Goal: Information Seeking & Learning: Check status

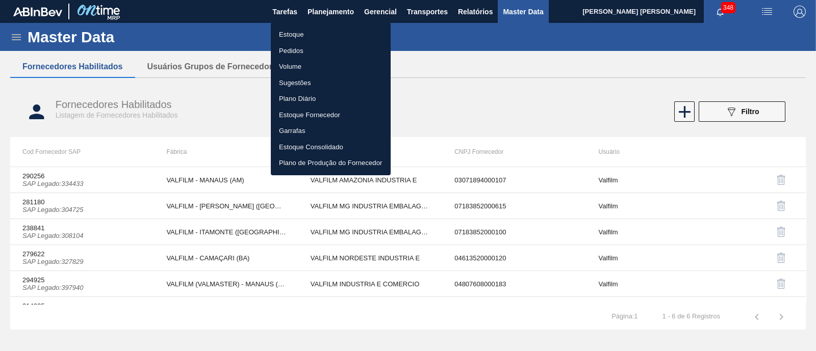
click at [295, 39] on li "Estoque" at bounding box center [331, 35] width 120 height 16
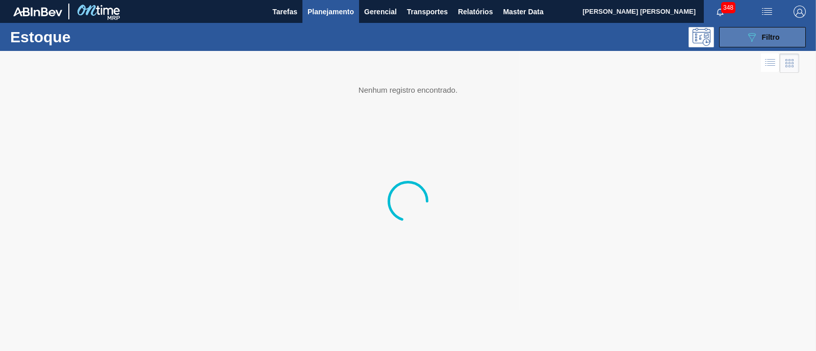
click at [762, 37] on span "Filtro" at bounding box center [771, 37] width 18 height 8
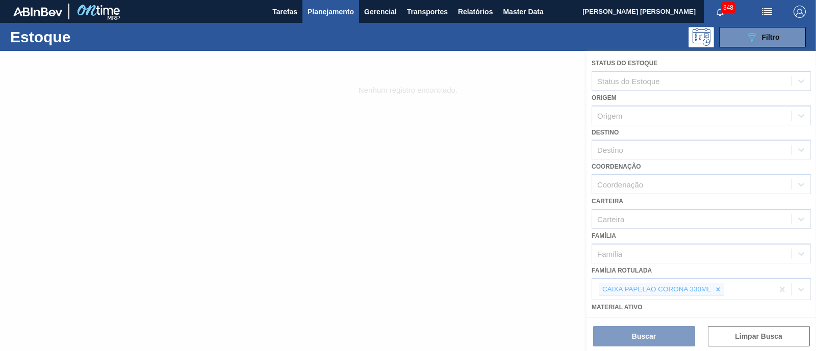
click at [716, 287] on div at bounding box center [408, 201] width 816 height 300
click at [716, 289] on div at bounding box center [408, 201] width 816 height 300
click at [714, 289] on div at bounding box center [408, 201] width 816 height 300
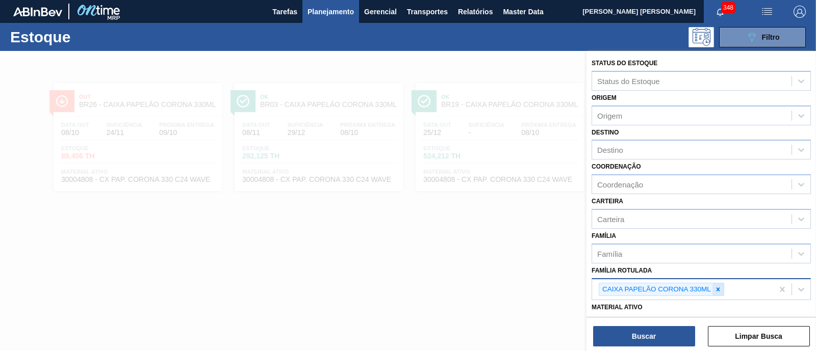
click at [717, 286] on icon at bounding box center [717, 289] width 7 height 7
click at [717, 284] on div "CAIXA PAPELÃO CORONA 330ML" at bounding box center [682, 289] width 181 height 21
paste Rotulada "AROMA RED MIX"
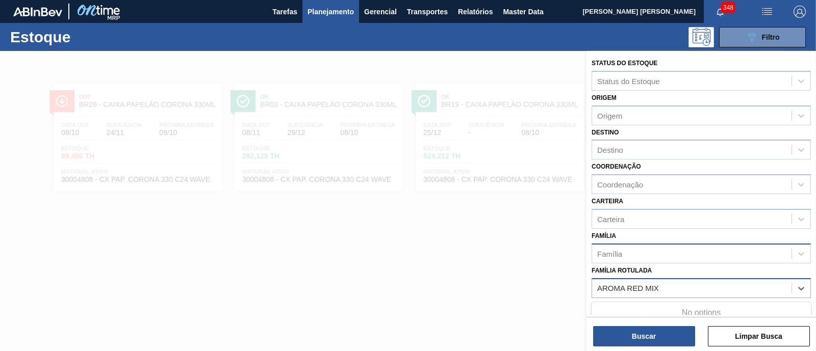
scroll to position [63, 0]
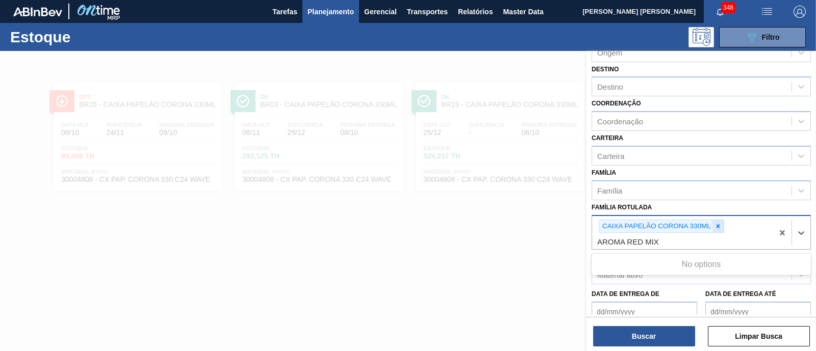
click at [714, 225] on icon at bounding box center [717, 226] width 7 height 7
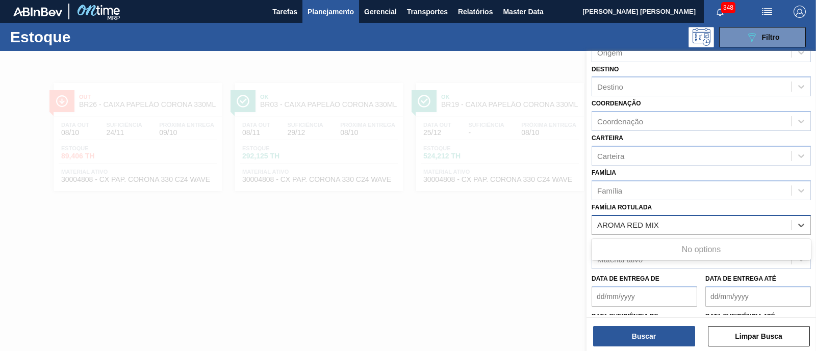
click at [600, 221] on Rotulada "AROMA RED MIX" at bounding box center [629, 225] width 64 height 9
type Rotulada "AROMA RED MIX"
click at [773, 250] on div "AROMA RED MIX" at bounding box center [700, 250] width 219 height 19
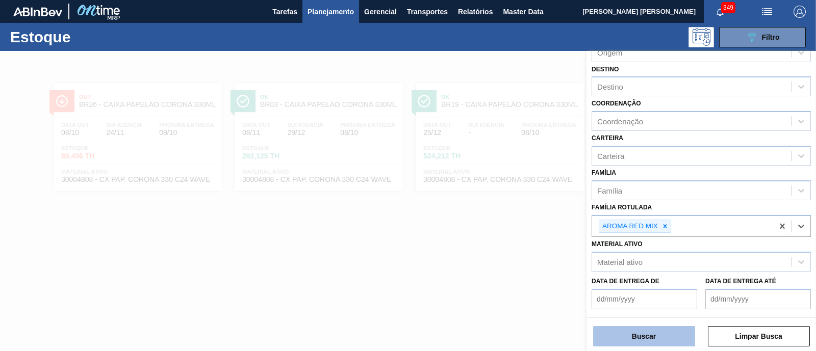
click at [655, 340] on button "Buscar" at bounding box center [644, 336] width 102 height 20
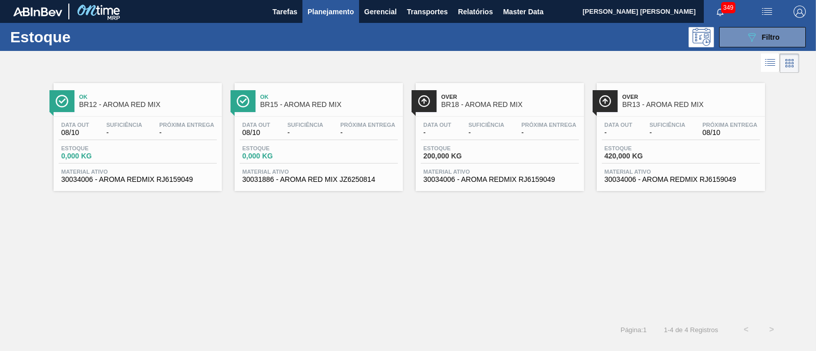
click at [659, 114] on div "Over BR13 - AROMA RED MIX Data out - Suficiência - Próxima Entrega 08/10 Estoqu…" at bounding box center [680, 137] width 168 height 108
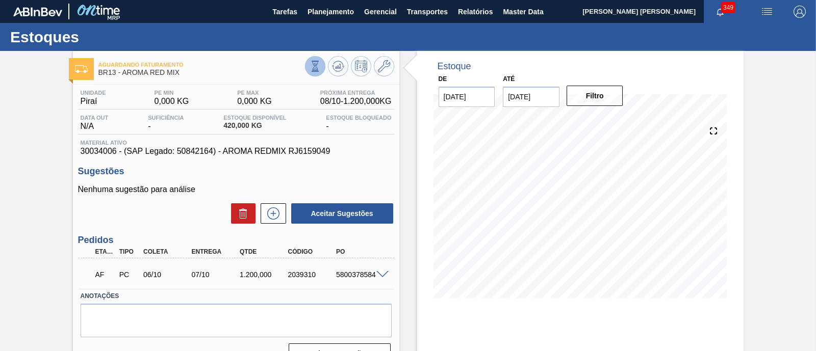
click at [316, 64] on icon at bounding box center [314, 66] width 11 height 11
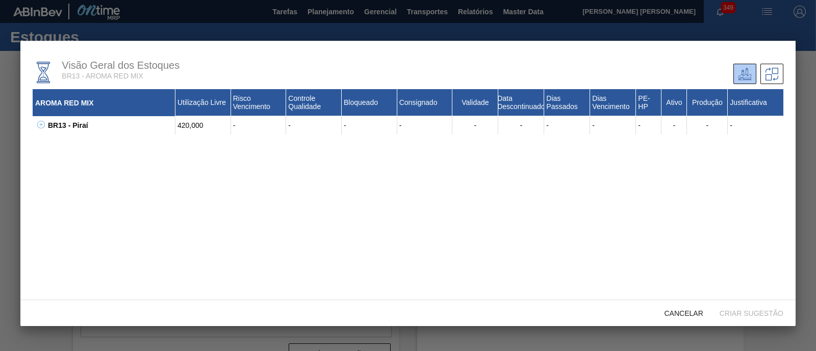
click at [37, 123] on icon at bounding box center [41, 125] width 8 height 8
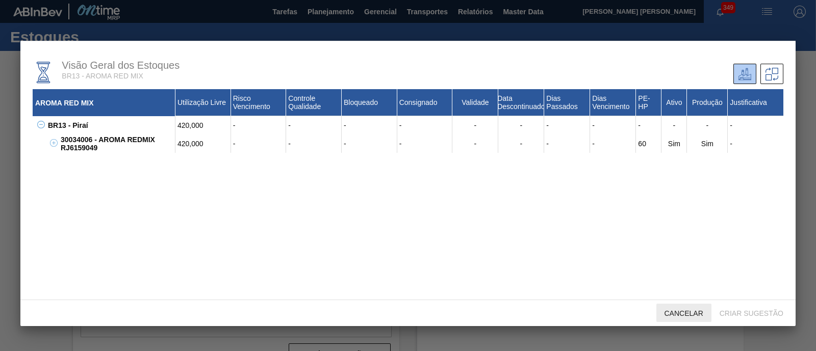
click at [684, 308] on div "Cancelar" at bounding box center [683, 313] width 55 height 19
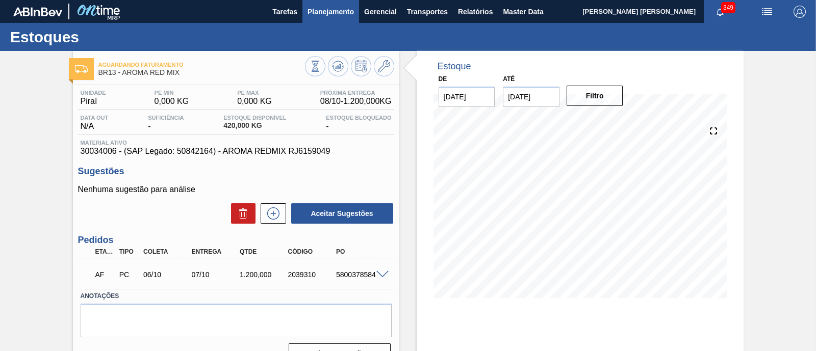
click at [352, 4] on button "Planejamento" at bounding box center [330, 11] width 57 height 23
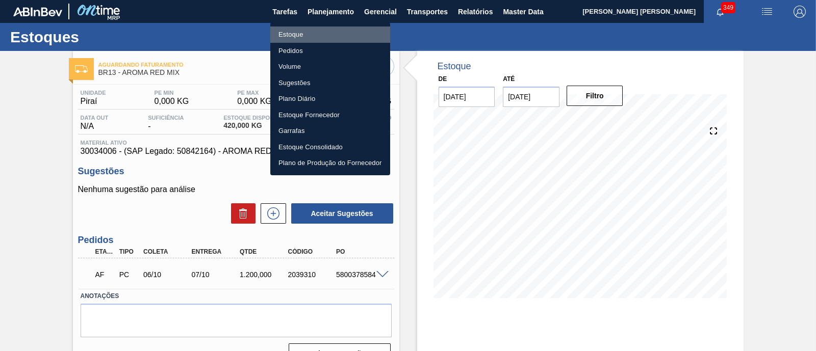
click at [294, 32] on li "Estoque" at bounding box center [330, 35] width 120 height 16
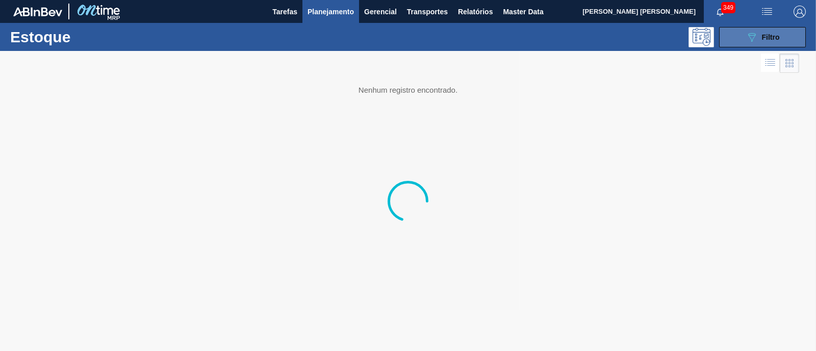
drag, startPoint x: 757, startPoint y: 34, endPoint x: 750, endPoint y: 40, distance: 9.0
click at [757, 34] on icon "089F7B8B-B2A5-4AFE-B5C0-19BA573D28AC" at bounding box center [751, 37] width 12 height 12
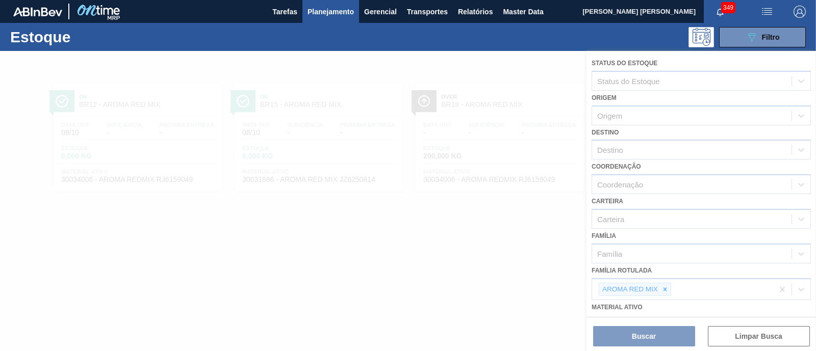
click at [665, 287] on div at bounding box center [408, 201] width 816 height 300
click at [665, 287] on icon at bounding box center [665, 289] width 4 height 4
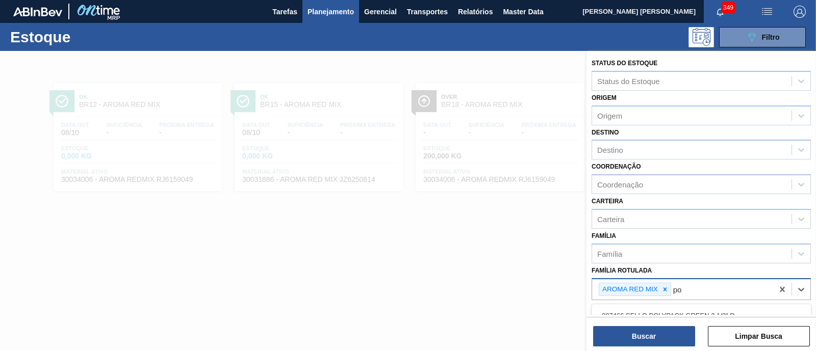
type Rotulada "p"
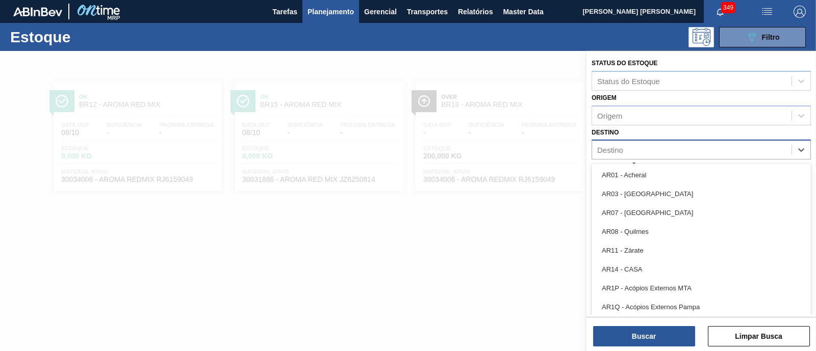
click at [614, 146] on div "Destino" at bounding box center [610, 150] width 26 height 9
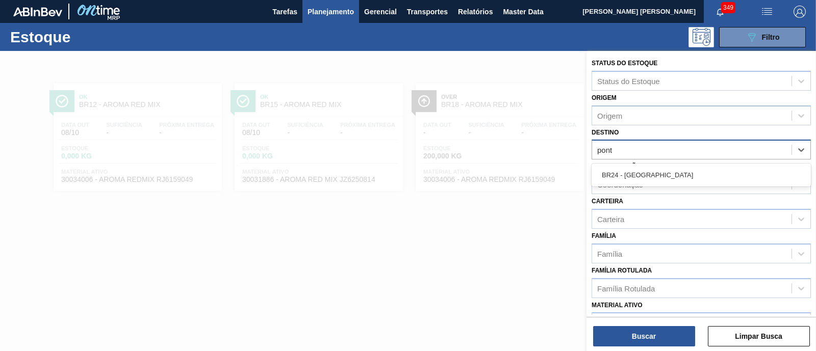
type input "ponta"
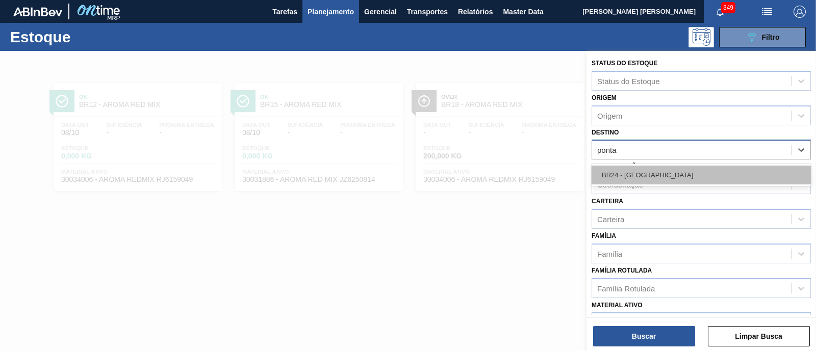
click at [624, 178] on div "BR24 - [GEOGRAPHIC_DATA]" at bounding box center [700, 175] width 219 height 19
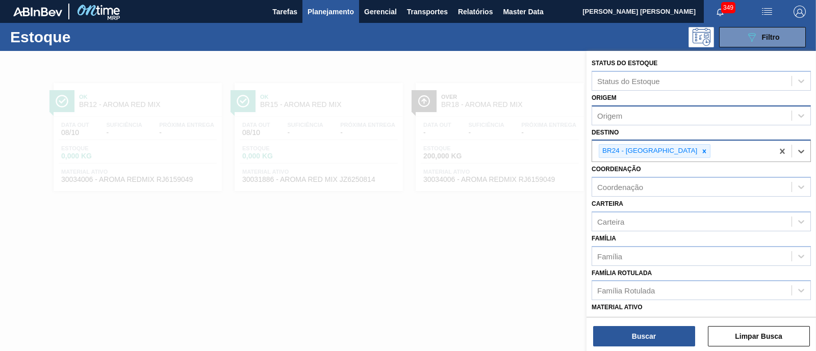
click at [635, 115] on div "Origem" at bounding box center [691, 115] width 199 height 15
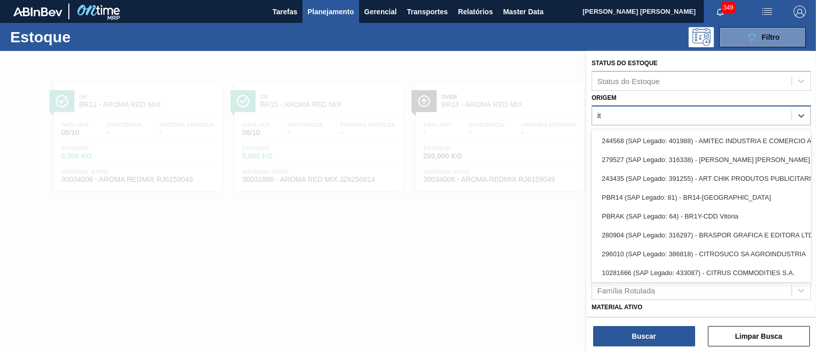
type input "i"
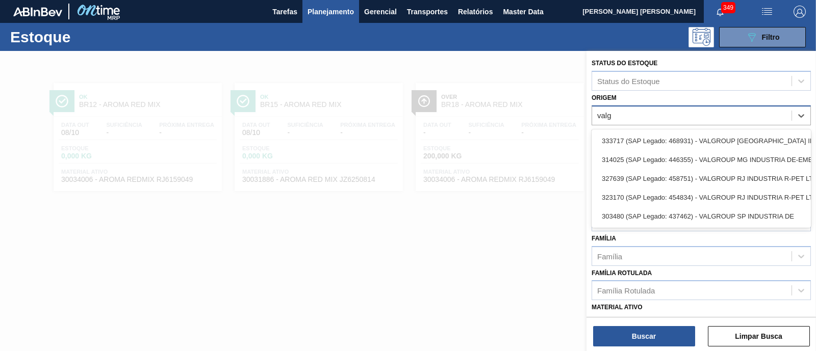
type input "valgr"
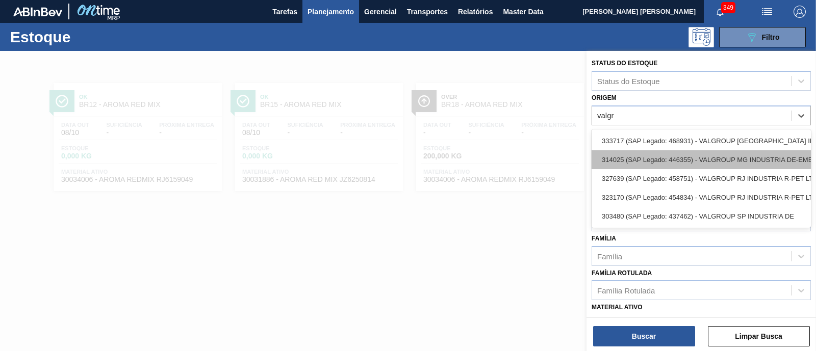
click at [647, 154] on div "314025 (SAP Legado: 446355) - VALGROUP MG INDUSTRIA DE-EMBALAGENS FLEXIVEIS LTD…" at bounding box center [700, 159] width 219 height 19
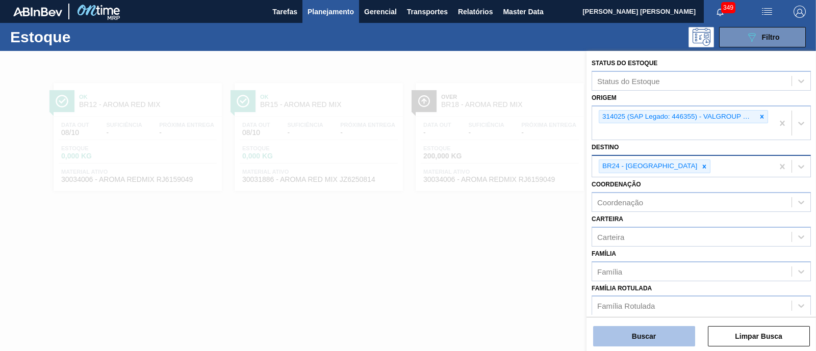
click at [673, 330] on button "Buscar" at bounding box center [644, 336] width 102 height 20
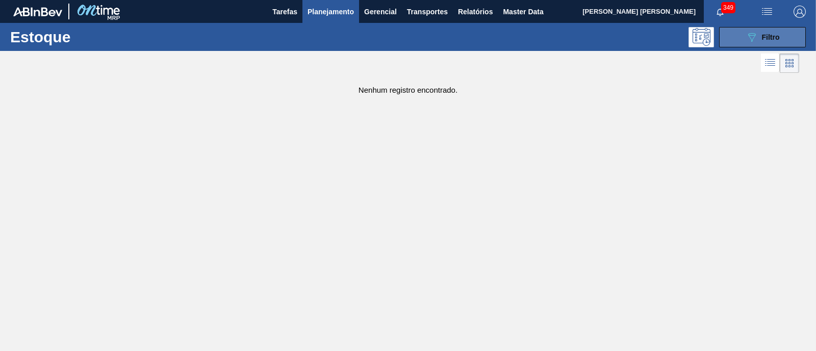
click at [742, 41] on button "089F7B8B-B2A5-4AFE-B5C0-19BA573D28AC Filtro" at bounding box center [762, 37] width 87 height 20
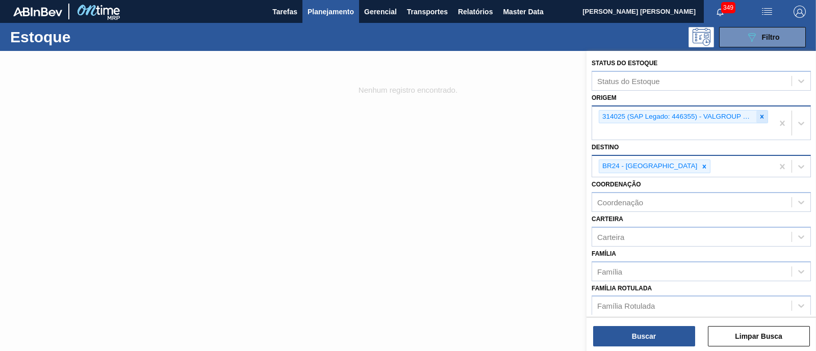
click at [758, 115] on icon at bounding box center [761, 116] width 7 height 7
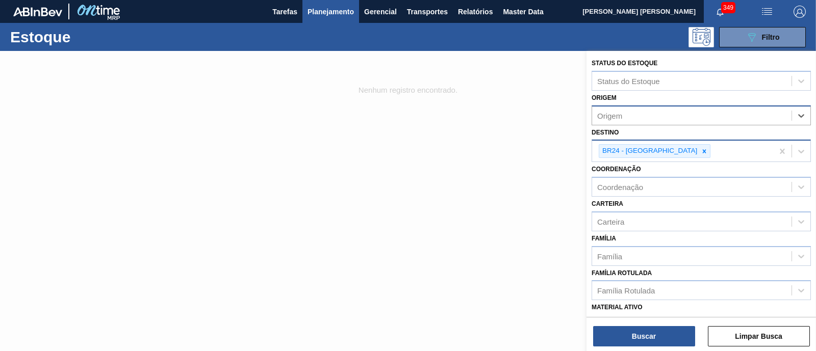
click at [731, 115] on div "Origem" at bounding box center [691, 115] width 199 height 15
click at [519, 183] on div at bounding box center [408, 226] width 816 height 351
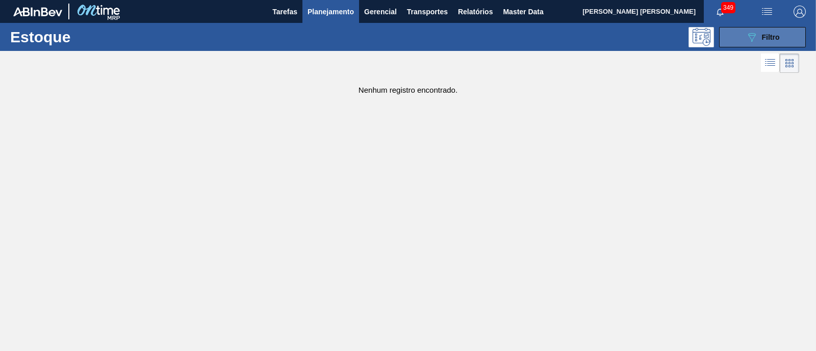
click at [785, 38] on button "089F7B8B-B2A5-4AFE-B5C0-19BA573D28AC Filtro" at bounding box center [762, 37] width 87 height 20
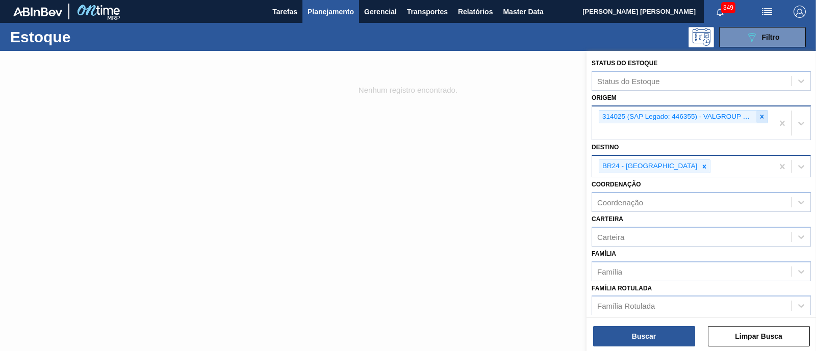
click at [762, 118] on icon at bounding box center [761, 116] width 7 height 7
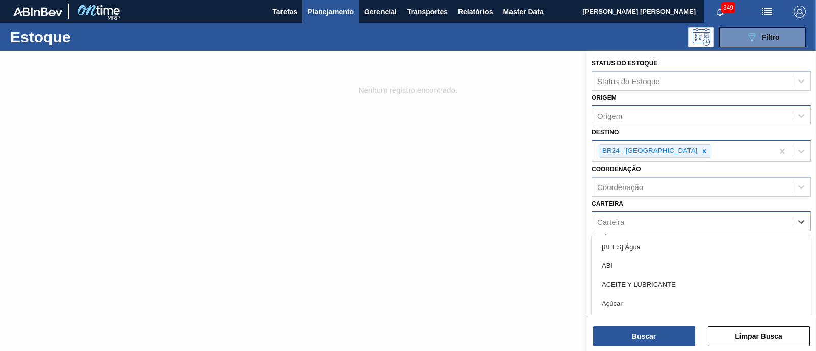
click at [626, 225] on div "Carteira" at bounding box center [691, 221] width 199 height 15
click at [625, 223] on div "Carteira" at bounding box center [691, 221] width 199 height 15
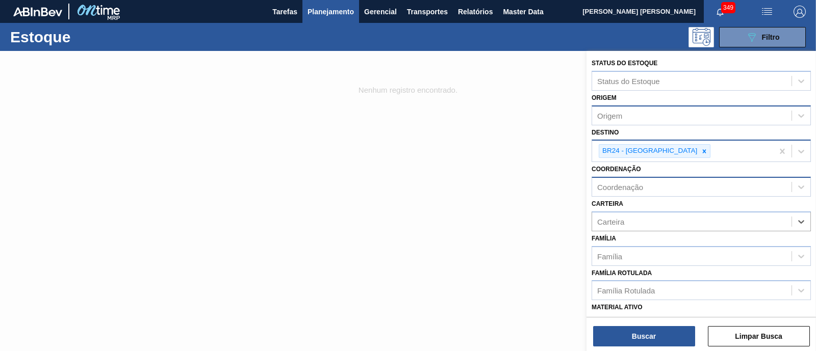
click at [609, 184] on div "Coordenação" at bounding box center [620, 187] width 46 height 9
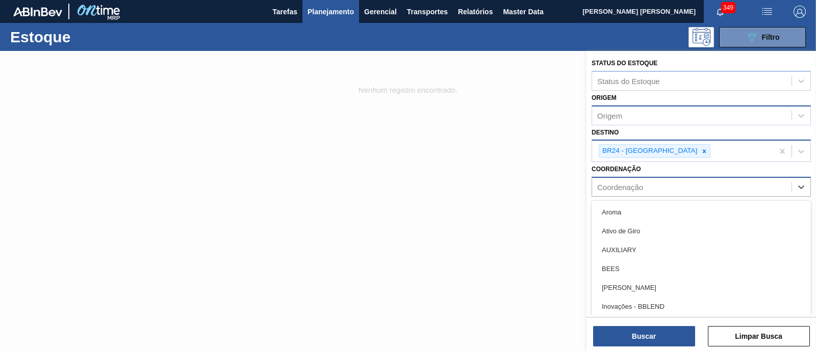
click at [609, 184] on div "Coordenação" at bounding box center [620, 187] width 46 height 9
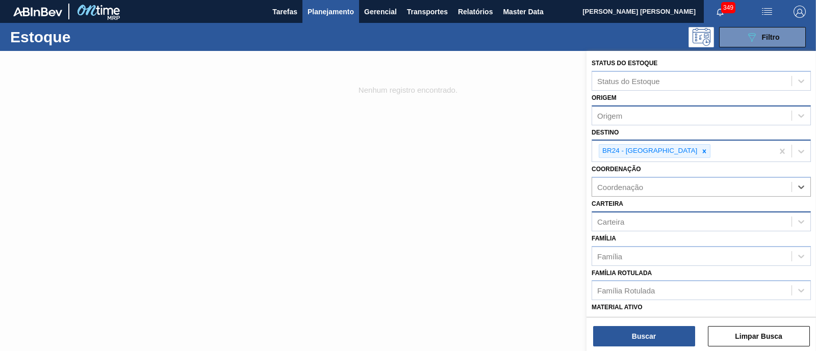
click at [617, 217] on div "Carteira" at bounding box center [610, 221] width 27 height 9
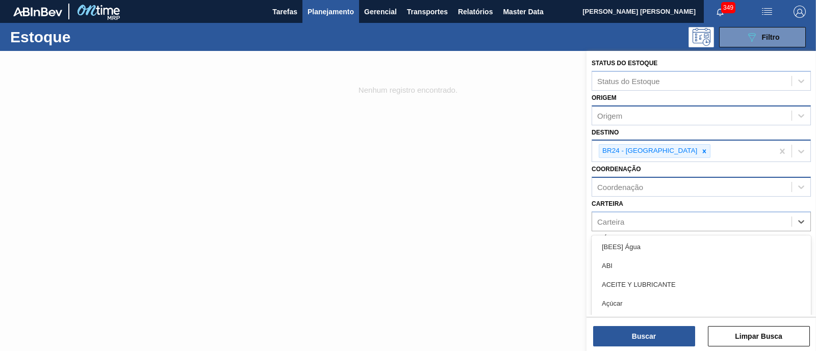
click at [623, 183] on div "Coordenação" at bounding box center [620, 187] width 46 height 9
click at [624, 183] on div "Coordenação" at bounding box center [620, 187] width 46 height 9
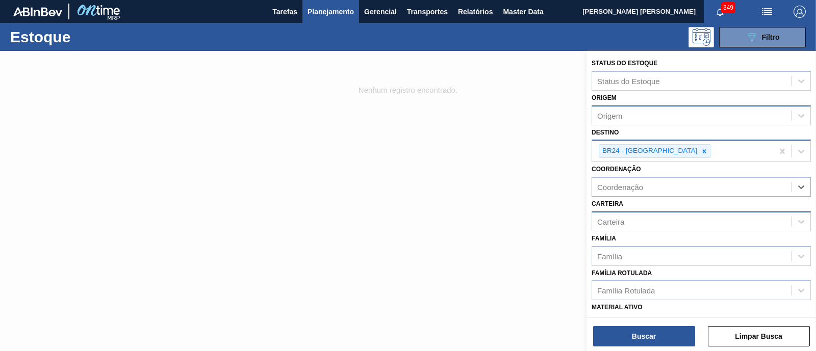
click at [624, 216] on div "Carteira" at bounding box center [691, 221] width 199 height 15
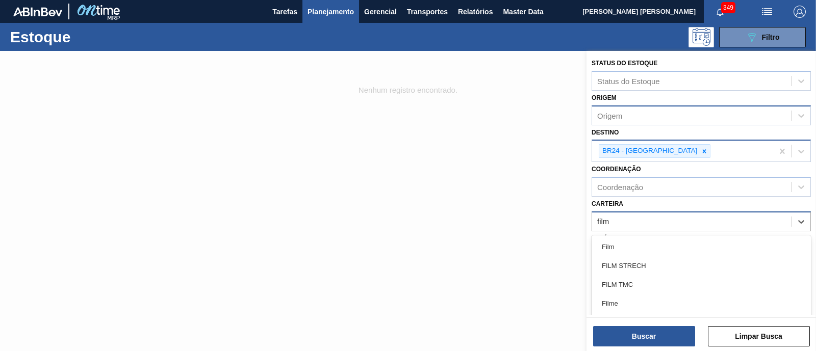
type input "filme"
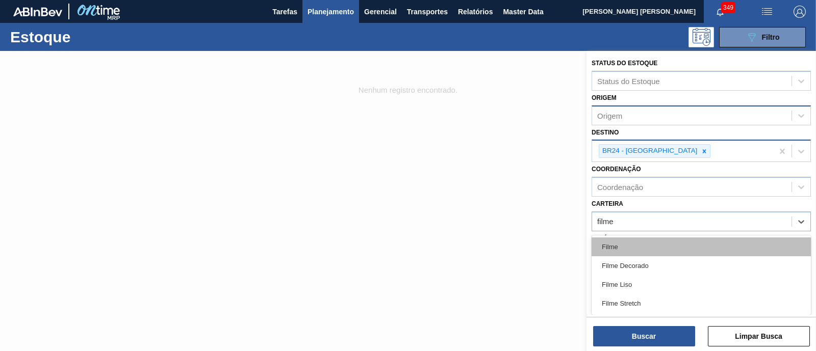
click at [623, 246] on div "Filme" at bounding box center [700, 247] width 219 height 19
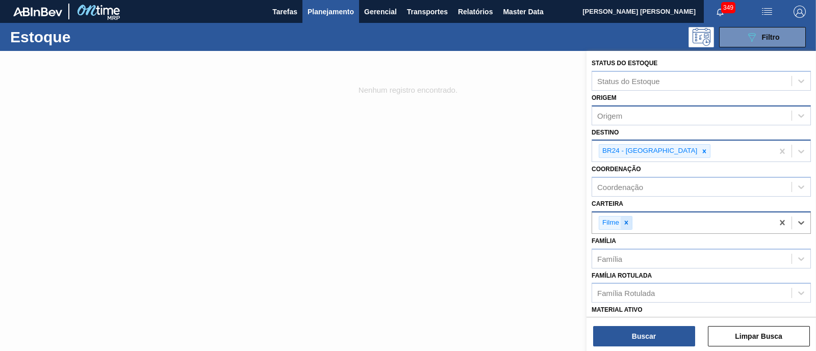
click at [625, 222] on icon at bounding box center [625, 222] width 7 height 7
type input "filme de"
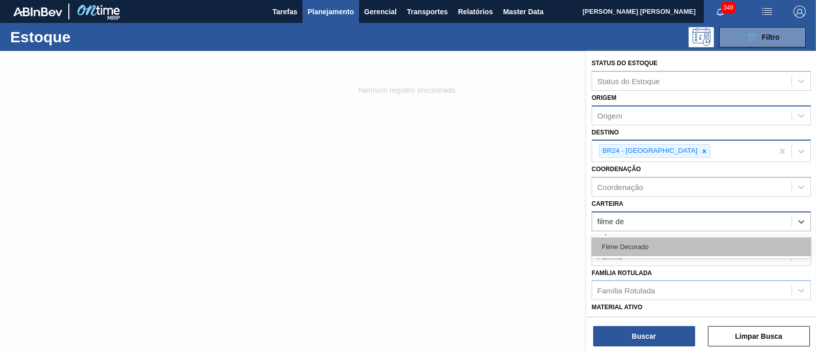
click at [645, 245] on div "Filme Decorado" at bounding box center [700, 247] width 219 height 19
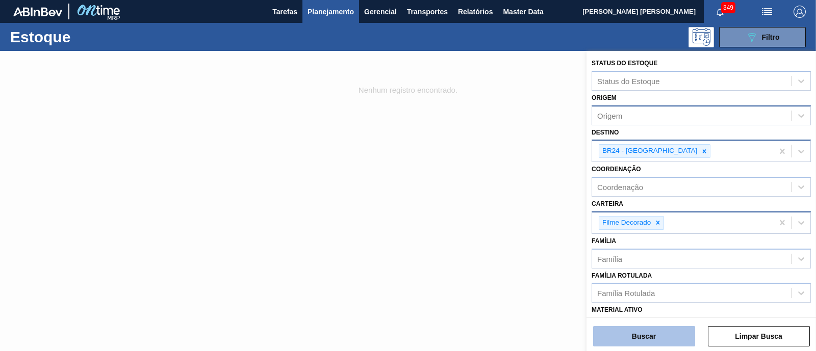
click at [627, 337] on button "Buscar" at bounding box center [644, 336] width 102 height 20
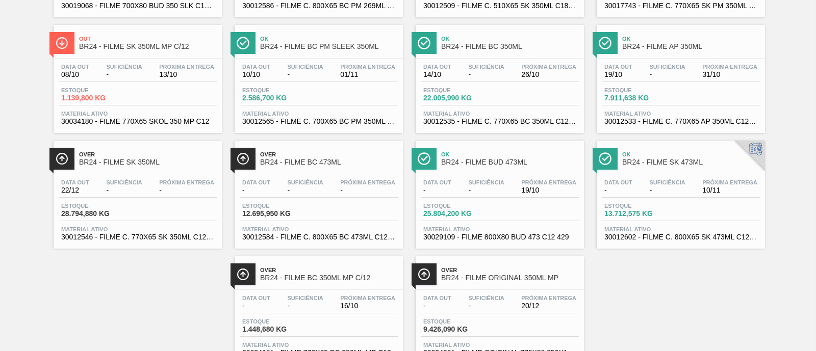
scroll to position [319, 0]
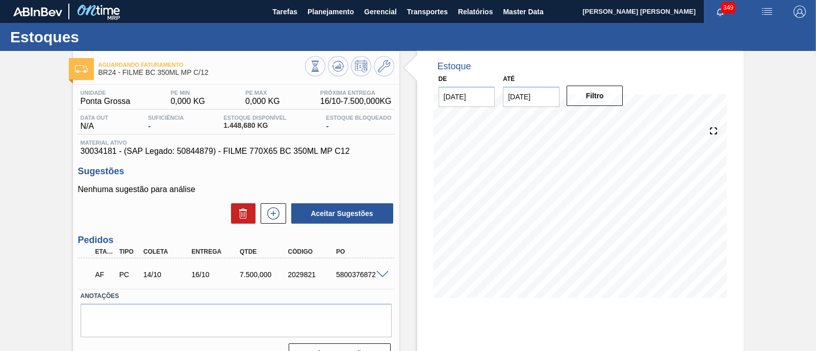
click at [379, 276] on span at bounding box center [382, 275] width 12 height 8
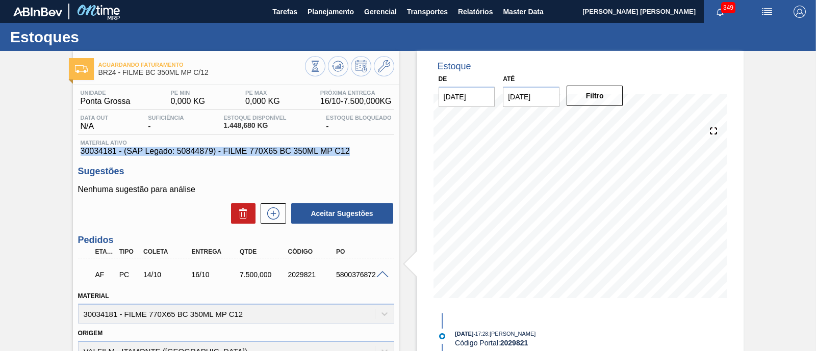
drag, startPoint x: 79, startPoint y: 154, endPoint x: 353, endPoint y: 150, distance: 273.7
click at [353, 150] on div "Material ativo 30034181 - (SAP Legado: 50844879) - FILME 770X65 BC 350ML MP C12" at bounding box center [236, 148] width 316 height 16
copy span "30034181 - (SAP Legado: 50844879) - FILME 770X65 BC 350ML MP C12"
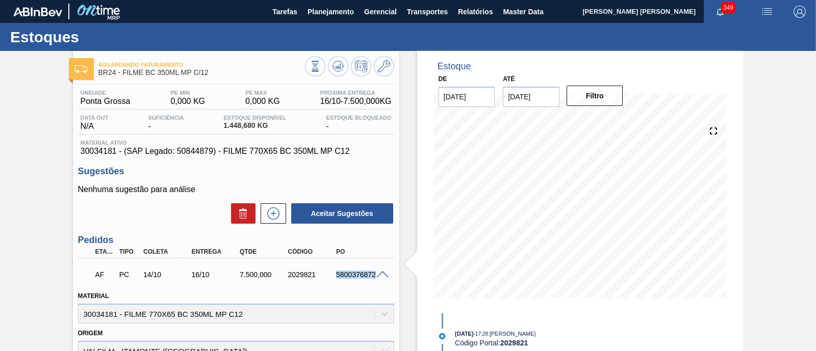
drag, startPoint x: 331, startPoint y: 280, endPoint x: 379, endPoint y: 282, distance: 47.4
click at [379, 282] on div "AF PC 14/10 16/10 7.500,000 2029821 5800376872" at bounding box center [236, 273] width 316 height 25
copy div "5800376872"
